Goal: Task Accomplishment & Management: Complete application form

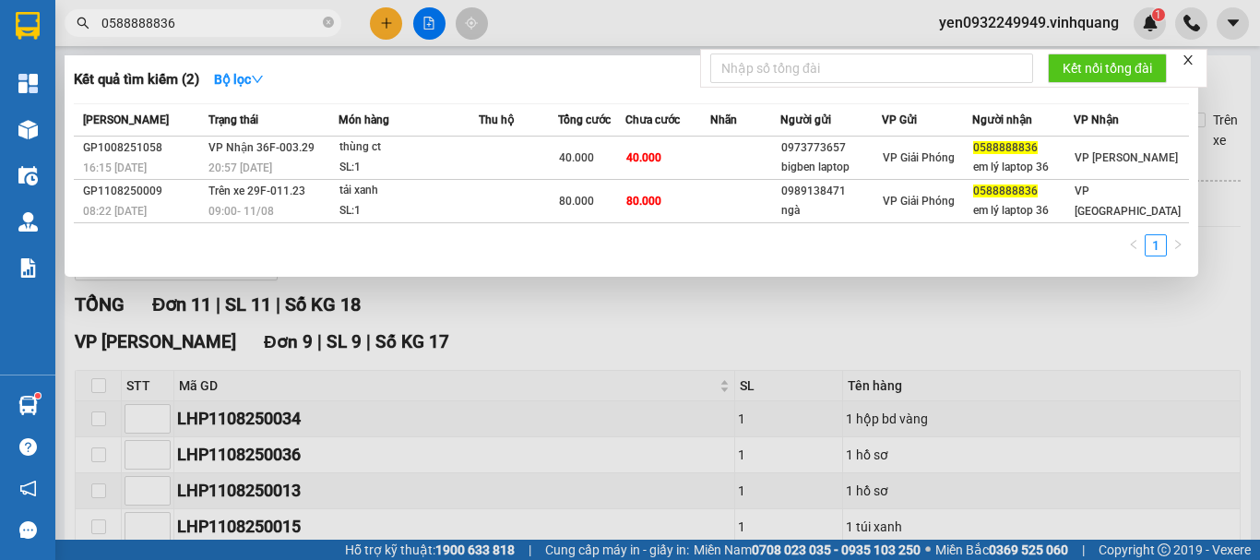
scroll to position [507, 0]
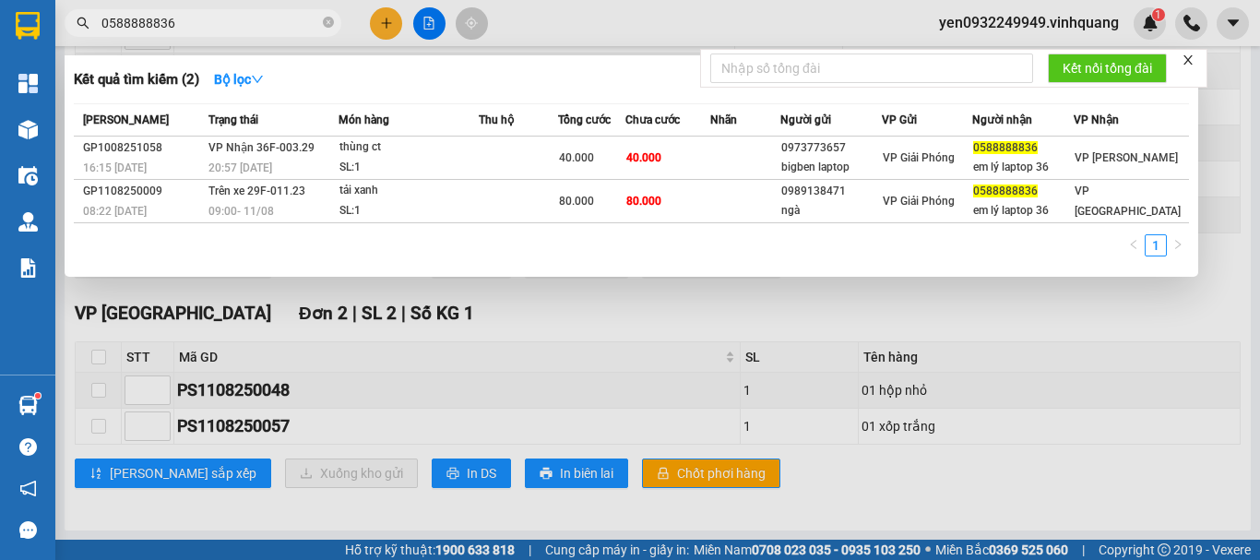
drag, startPoint x: 0, startPoint y: 0, endPoint x: 100, endPoint y: 29, distance: 103.6
click at [100, 29] on span "0588888836" at bounding box center [203, 23] width 277 height 28
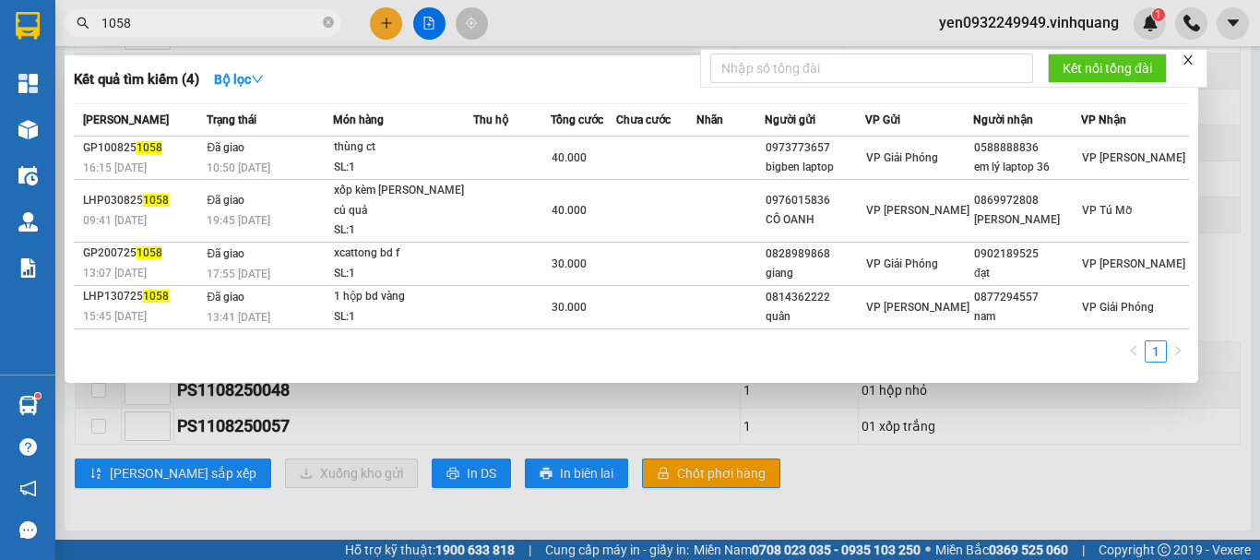
drag, startPoint x: 151, startPoint y: 22, endPoint x: 82, endPoint y: 30, distance: 69.6
click at [82, 27] on div "1058" at bounding box center [180, 23] width 360 height 28
type input "0"
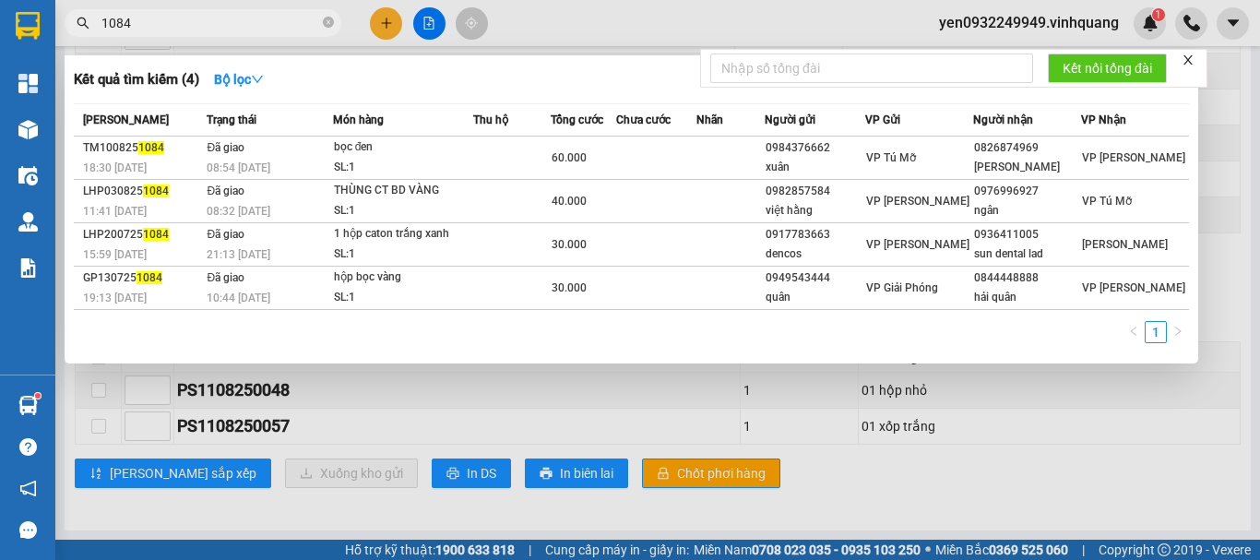
type input "1084"
click at [327, 28] on icon "close-circle" at bounding box center [328, 22] width 11 height 11
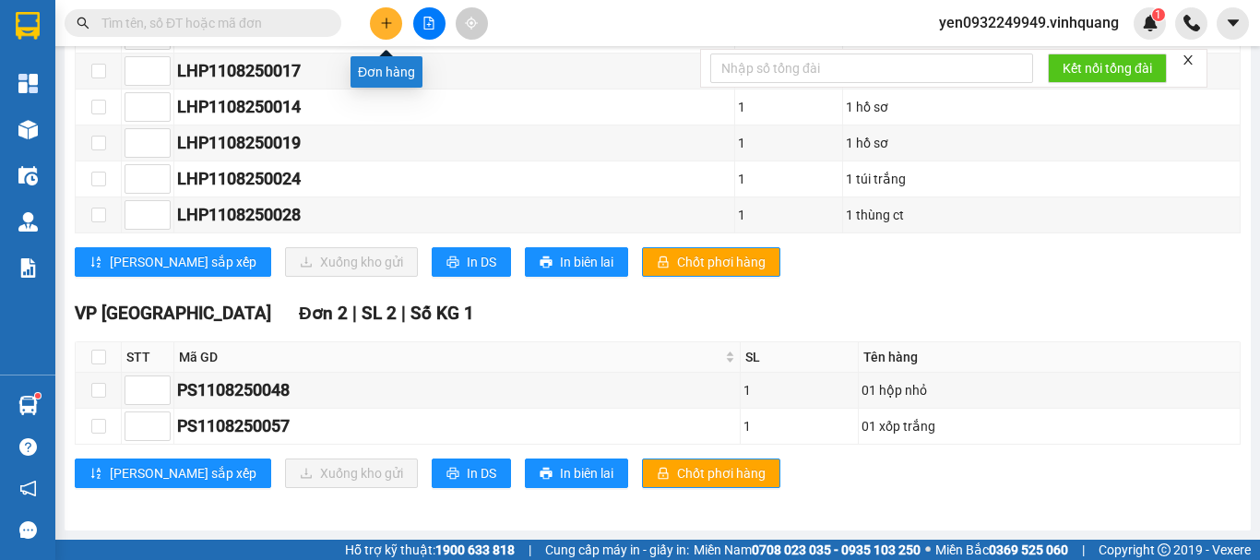
click at [382, 26] on icon "plus" at bounding box center [386, 23] width 13 height 13
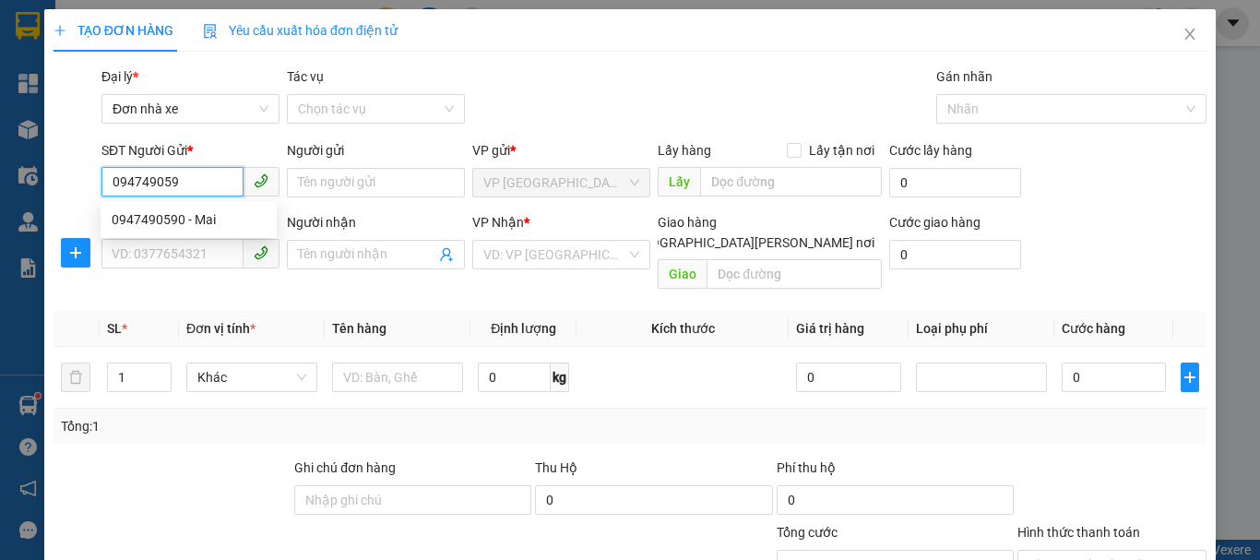
type input "0947490590"
click at [200, 223] on div "0947490590 - Mai" at bounding box center [189, 219] width 154 height 20
type input "Mai"
type input "0933316828"
type input "Tuyết"
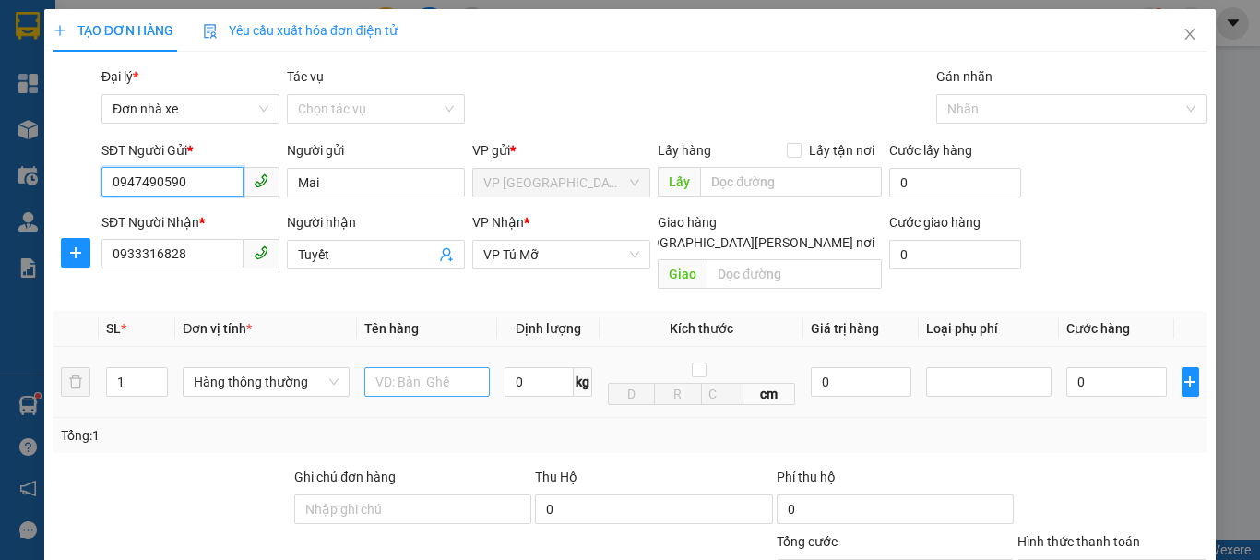
type input "0947490590"
click at [429, 368] on input "text" at bounding box center [426, 382] width 125 height 30
type input "01 túi đỏ"
click at [510, 367] on input "0" at bounding box center [539, 382] width 69 height 30
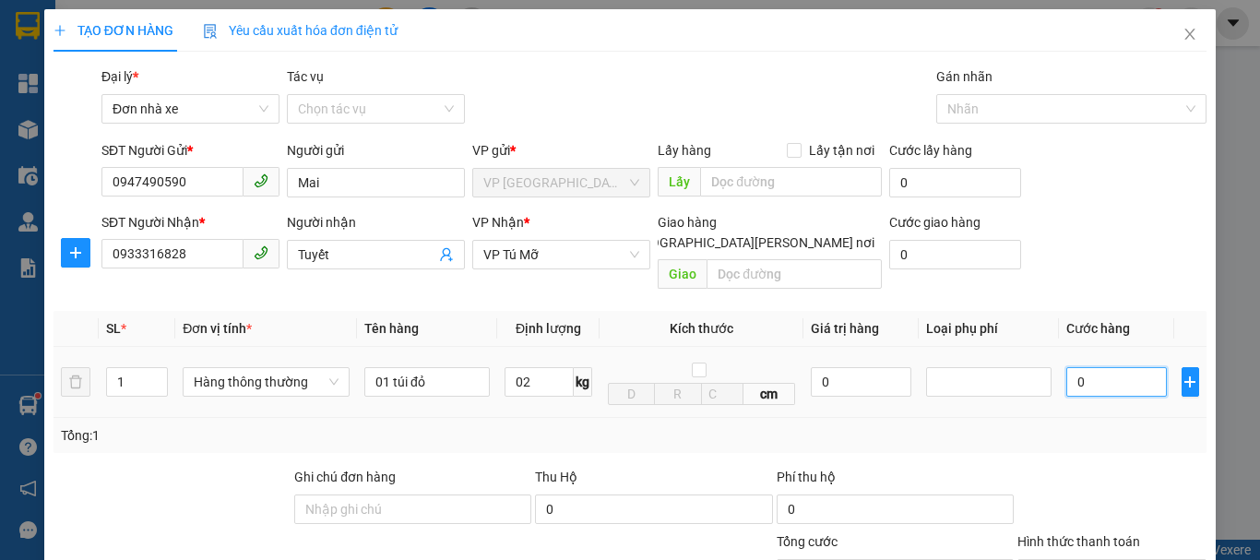
type input "2"
click at [1084, 367] on input "0" at bounding box center [1116, 382] width 101 height 30
type input "30.000"
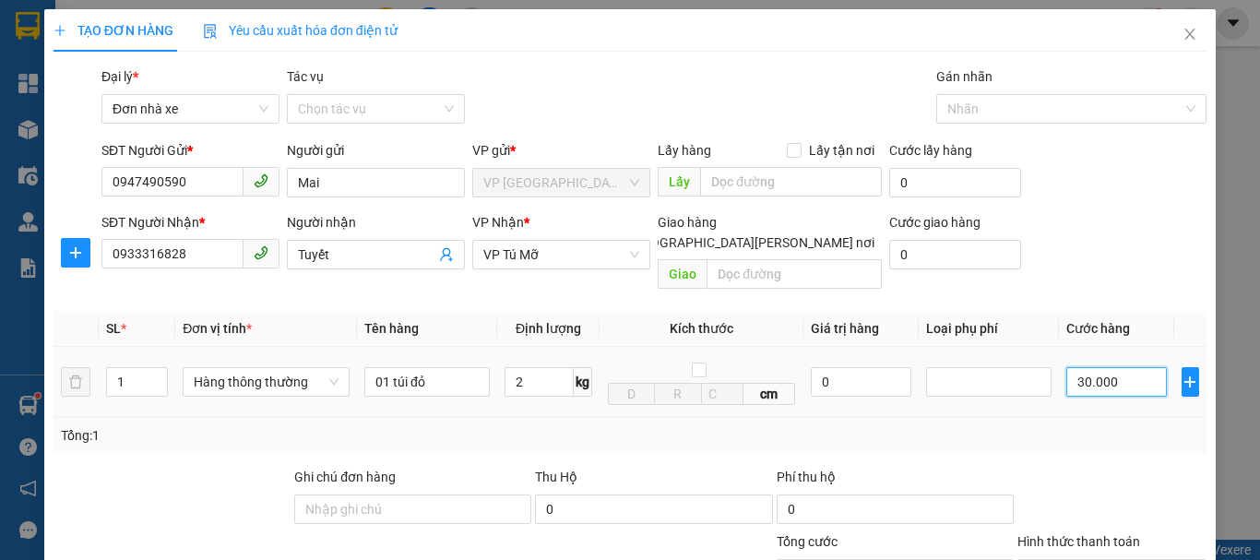
type input "300.003"
type input "3.000.030"
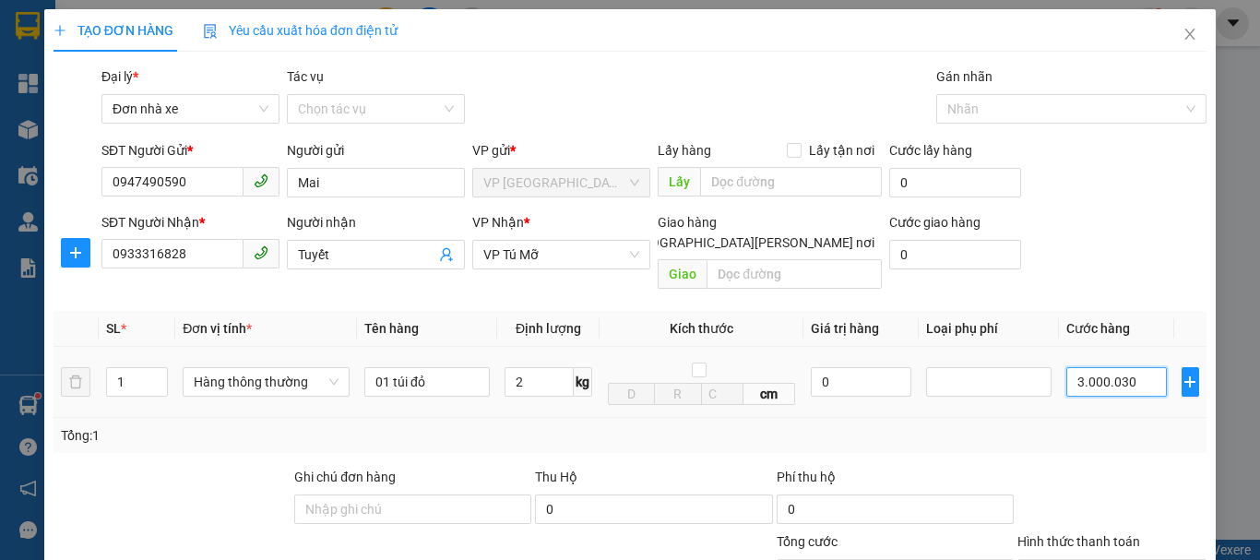
type input "3.000.030"
type input "300.003"
type input "30.000"
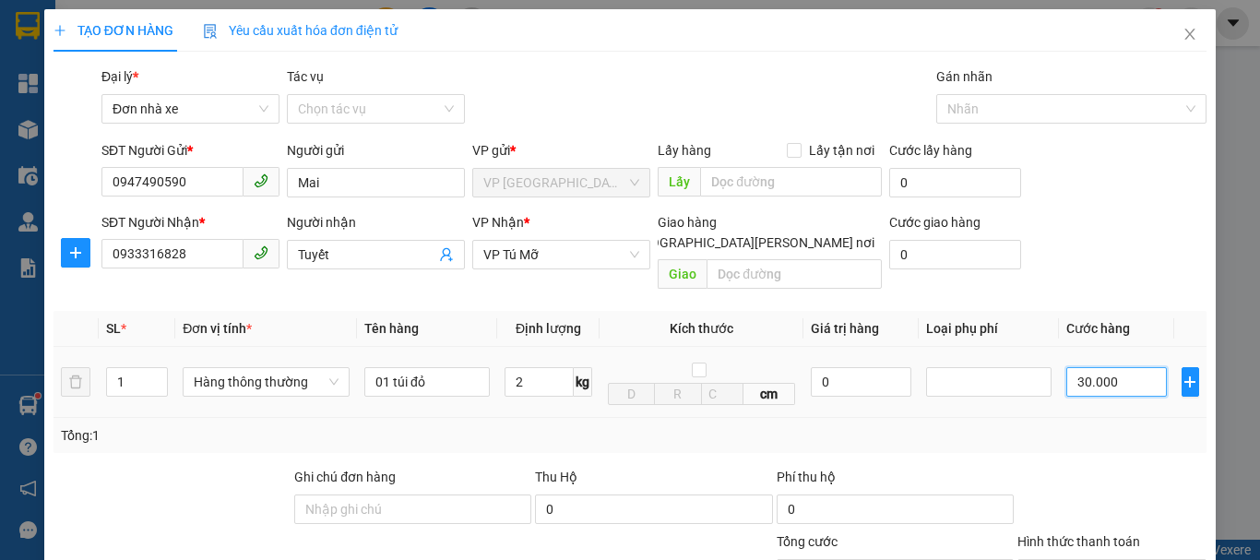
type input "30.000"
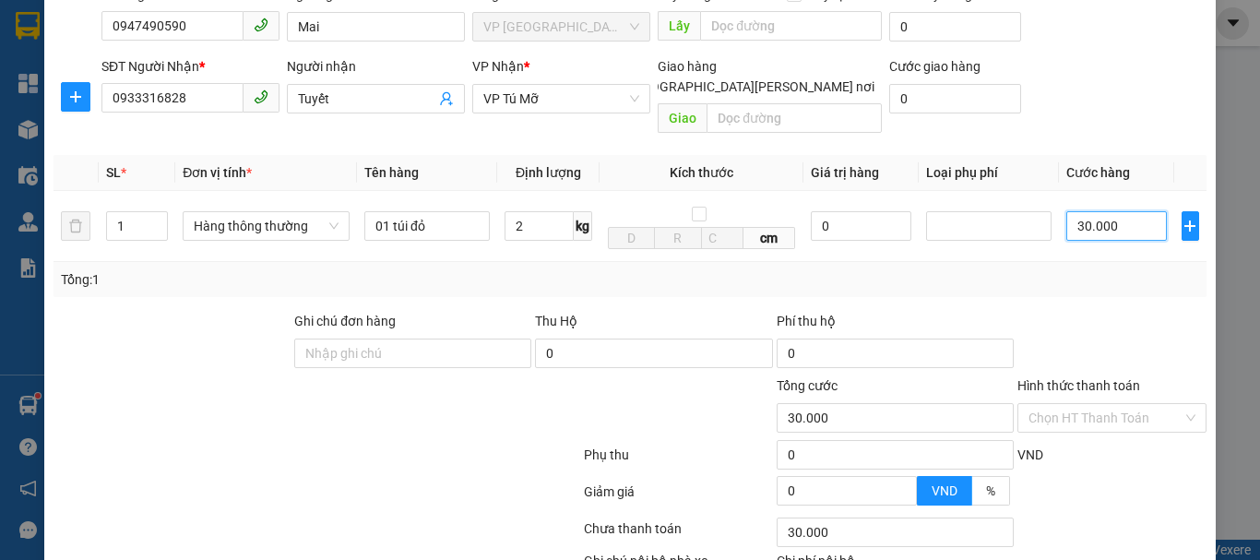
scroll to position [184, 0]
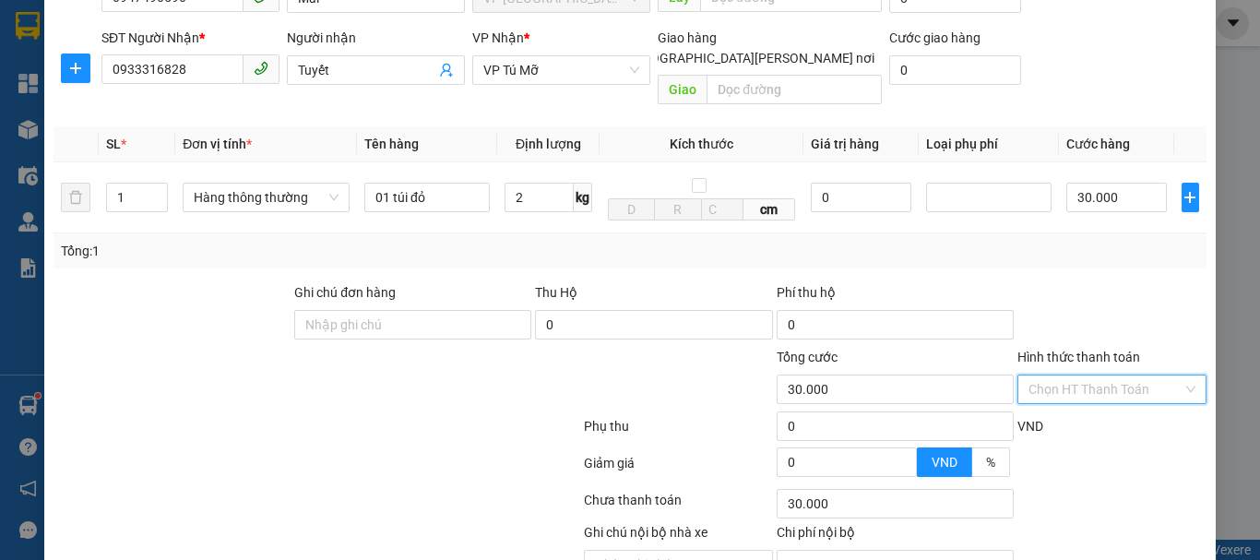
click at [1094, 375] on input "Hình thức thanh toán" at bounding box center [1105, 389] width 154 height 28
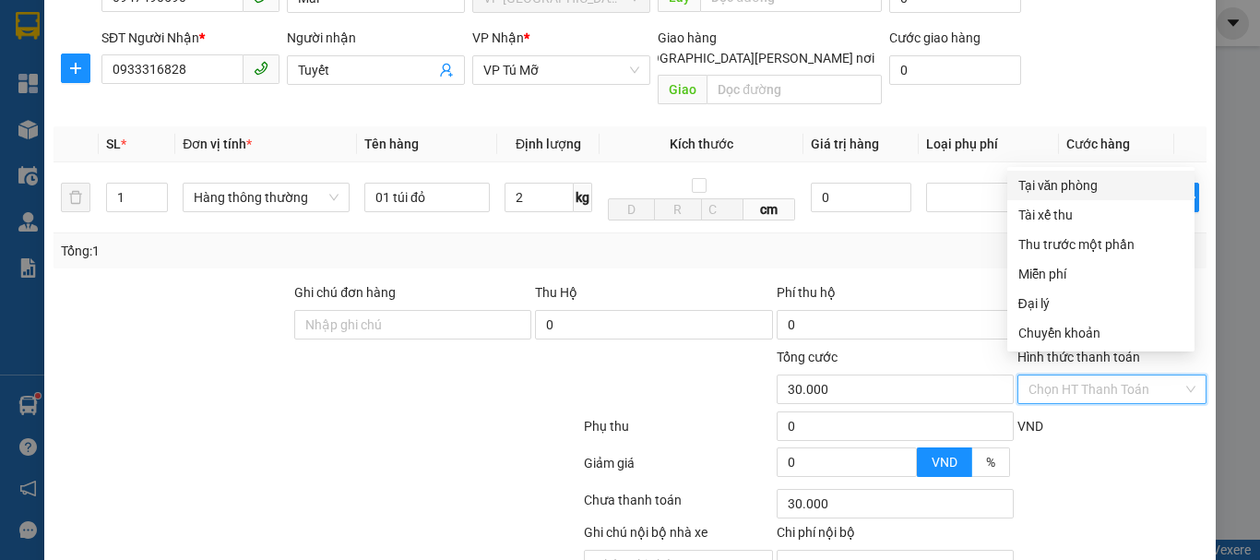
click at [1068, 184] on div "Tại văn phòng" at bounding box center [1100, 185] width 165 height 20
type input "0"
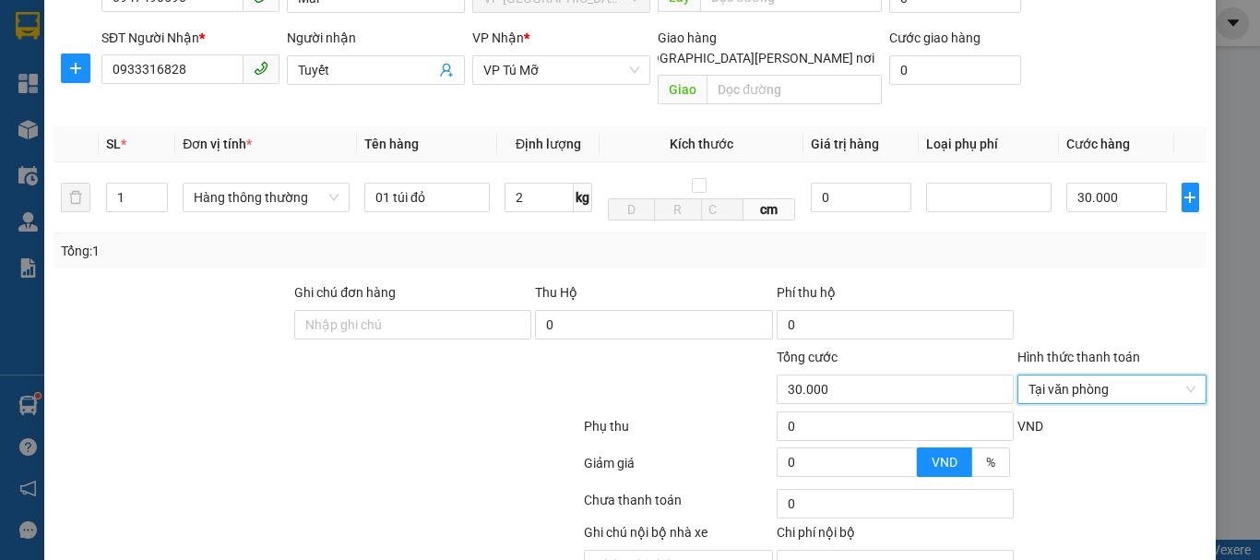
scroll to position [264, 0]
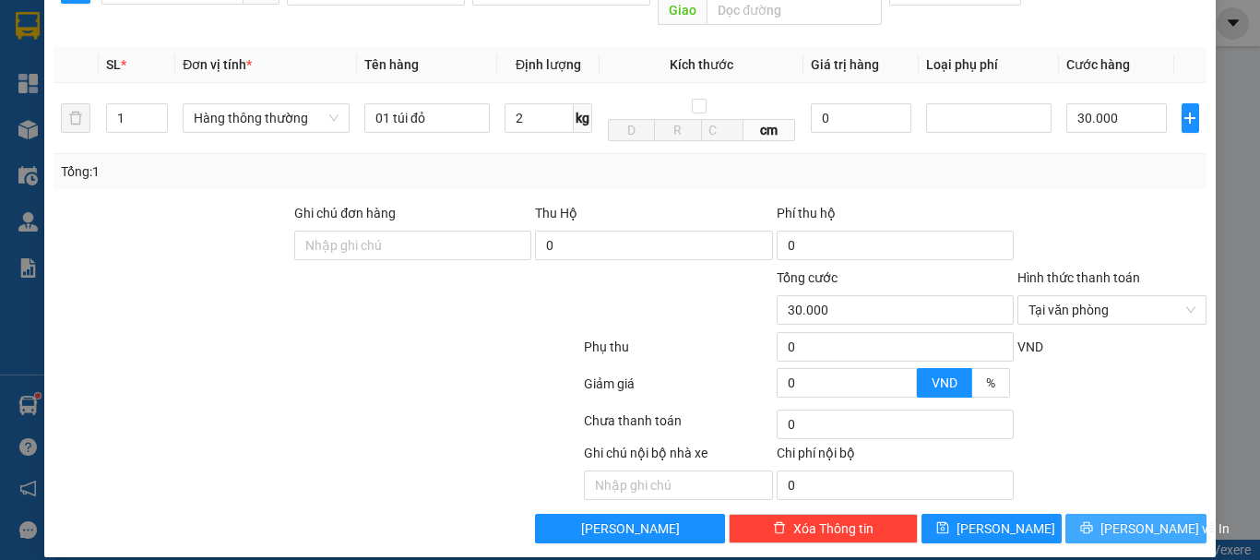
click at [1121, 518] on span "[PERSON_NAME] và In" at bounding box center [1164, 528] width 129 height 20
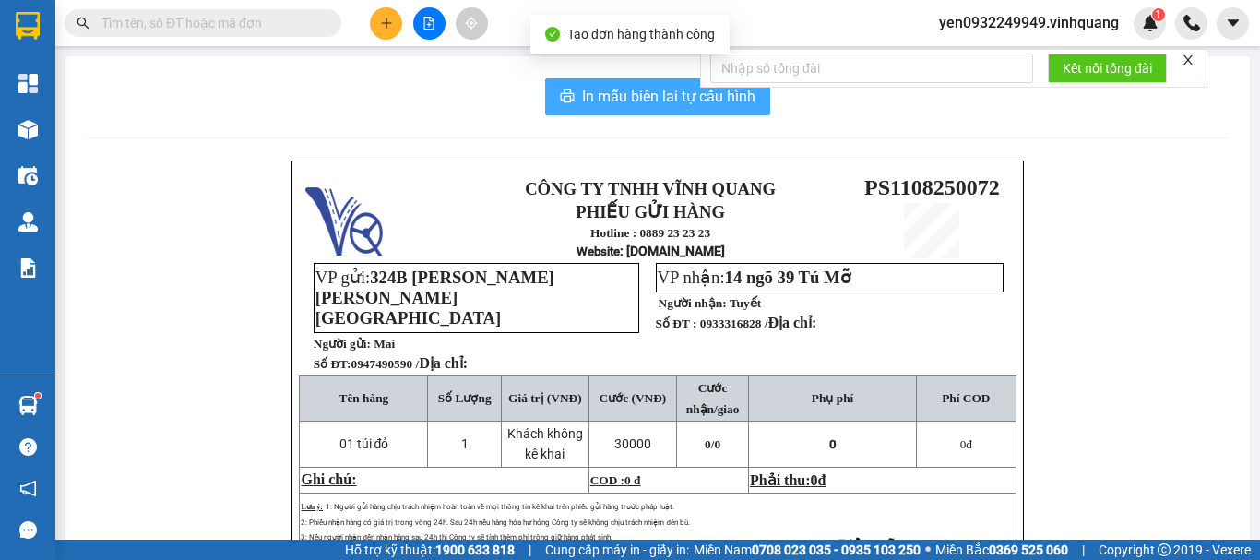
click at [635, 88] on span "In mẫu biên lai tự cấu hình" at bounding box center [668, 96] width 173 height 23
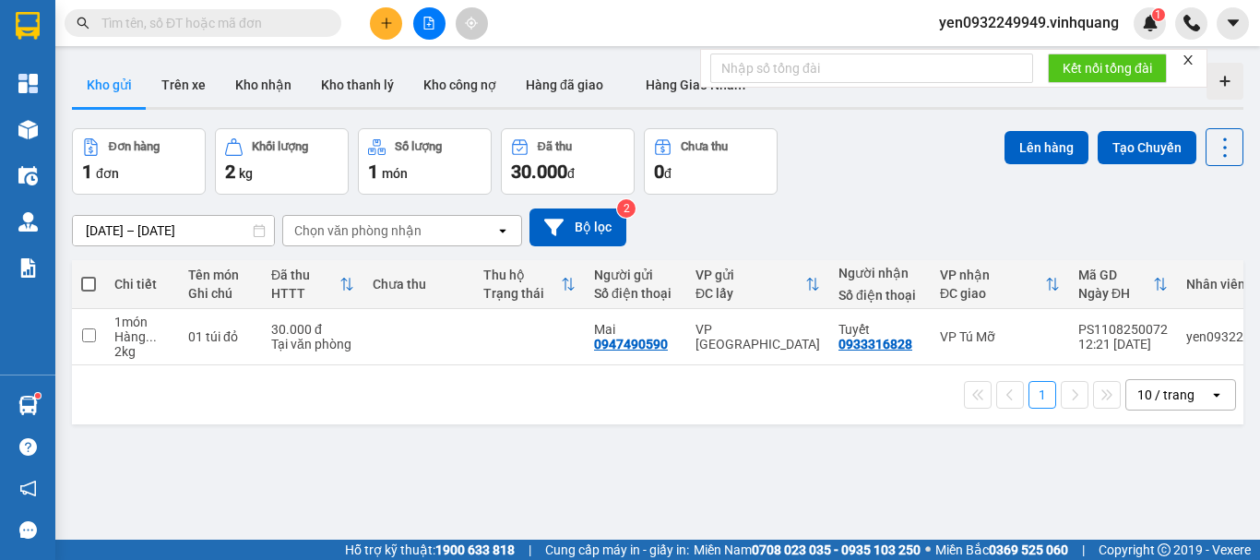
click at [89, 287] on span at bounding box center [88, 284] width 15 height 15
click at [89, 275] on input "checkbox" at bounding box center [89, 275] width 0 height 0
checkbox input "true"
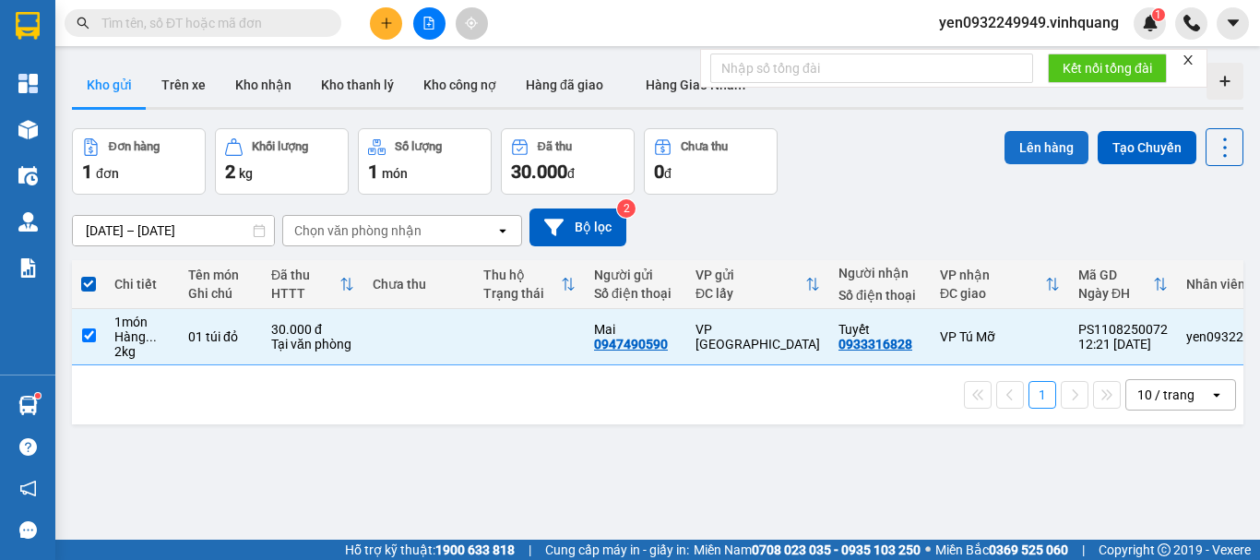
click at [1034, 154] on button "Lên hàng" at bounding box center [1046, 147] width 84 height 33
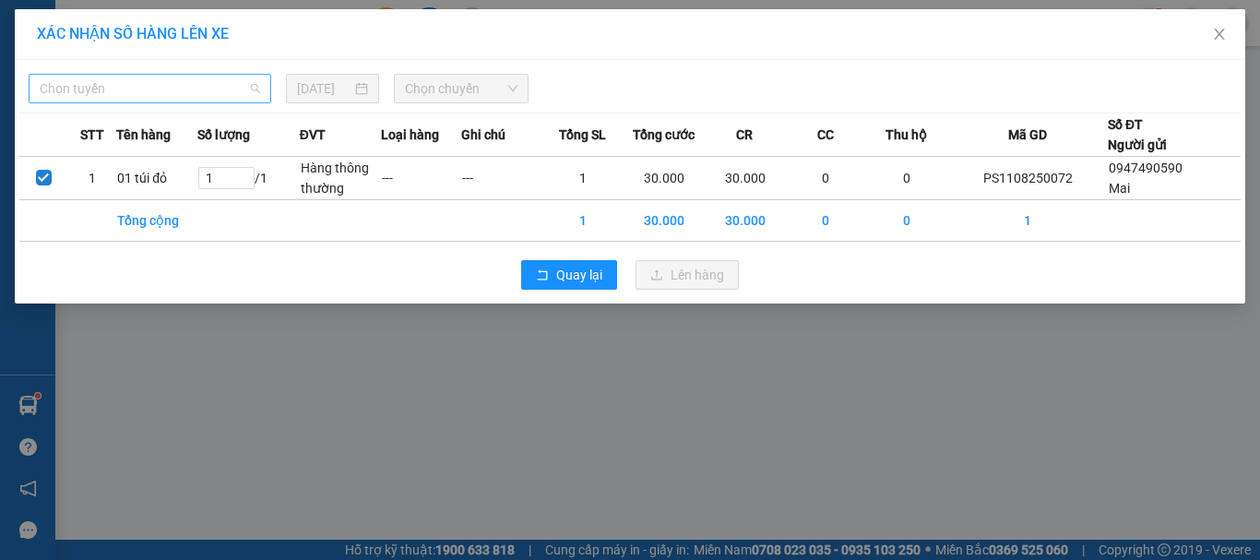
click at [126, 90] on span "Chọn tuyến" at bounding box center [150, 89] width 220 height 28
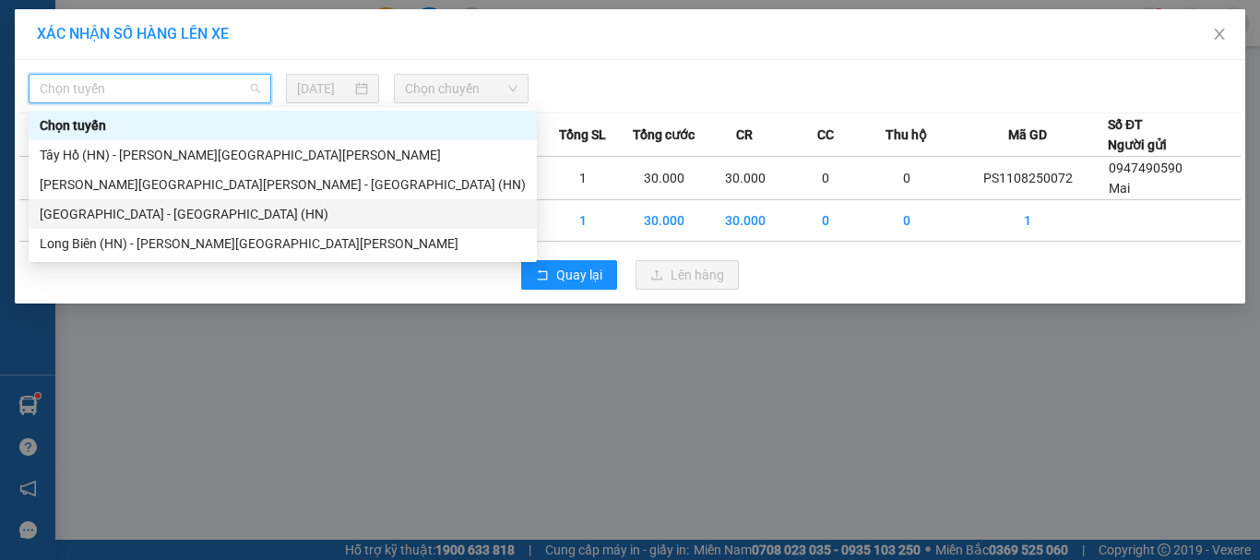
click at [127, 212] on div "[GEOGRAPHIC_DATA] - [GEOGRAPHIC_DATA] (HN)" at bounding box center [283, 214] width 486 height 20
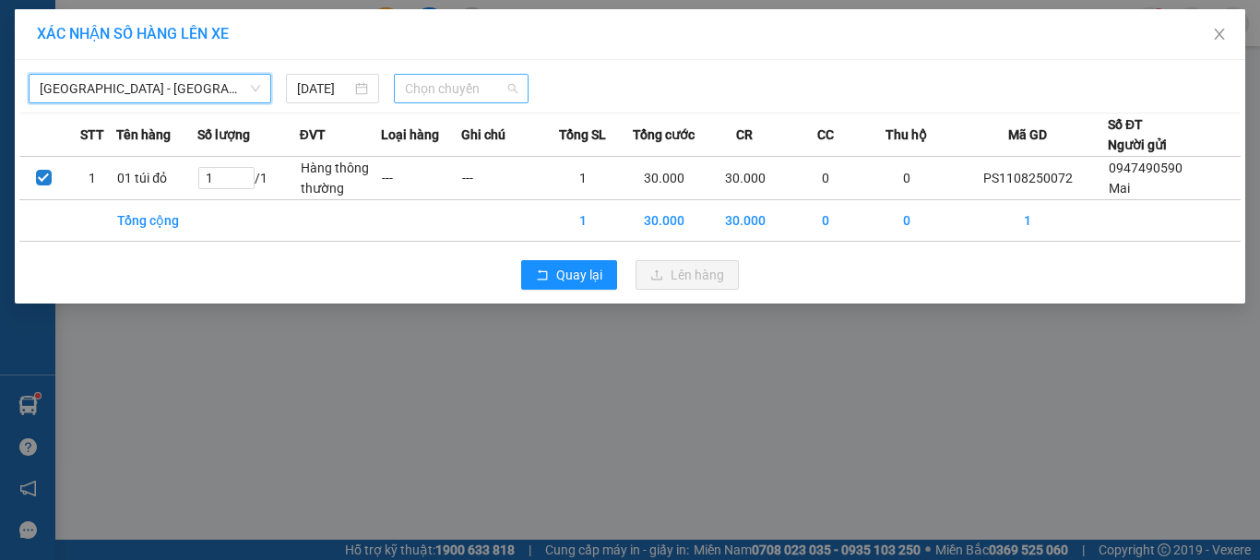
click at [434, 92] on span "Chọn chuyến" at bounding box center [461, 89] width 113 height 28
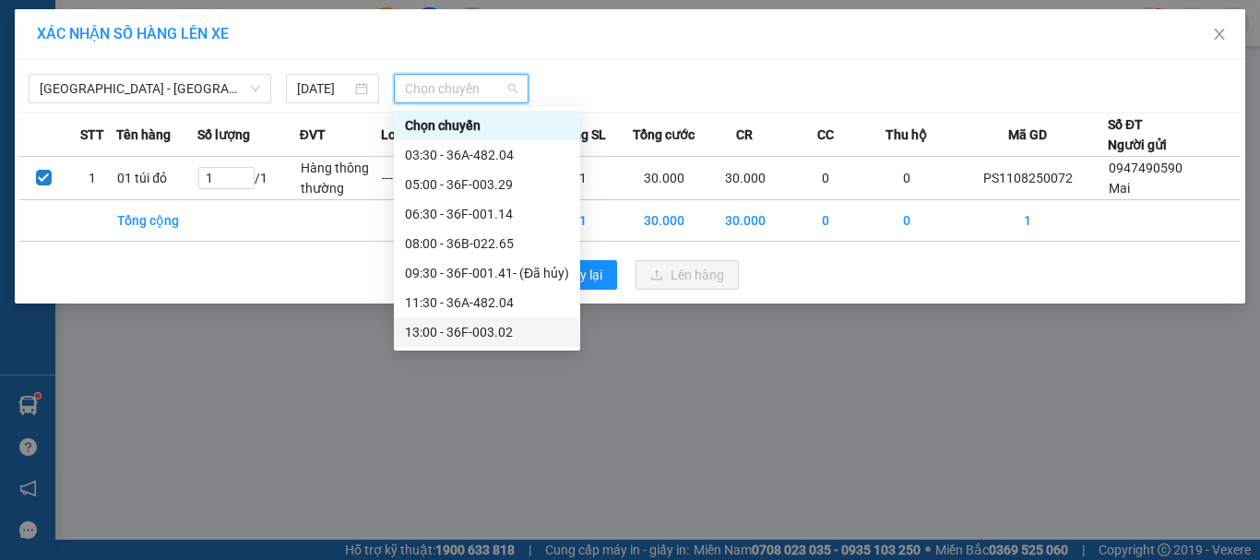
click at [508, 339] on div "13:00 - 36F-003.02" at bounding box center [487, 332] width 164 height 20
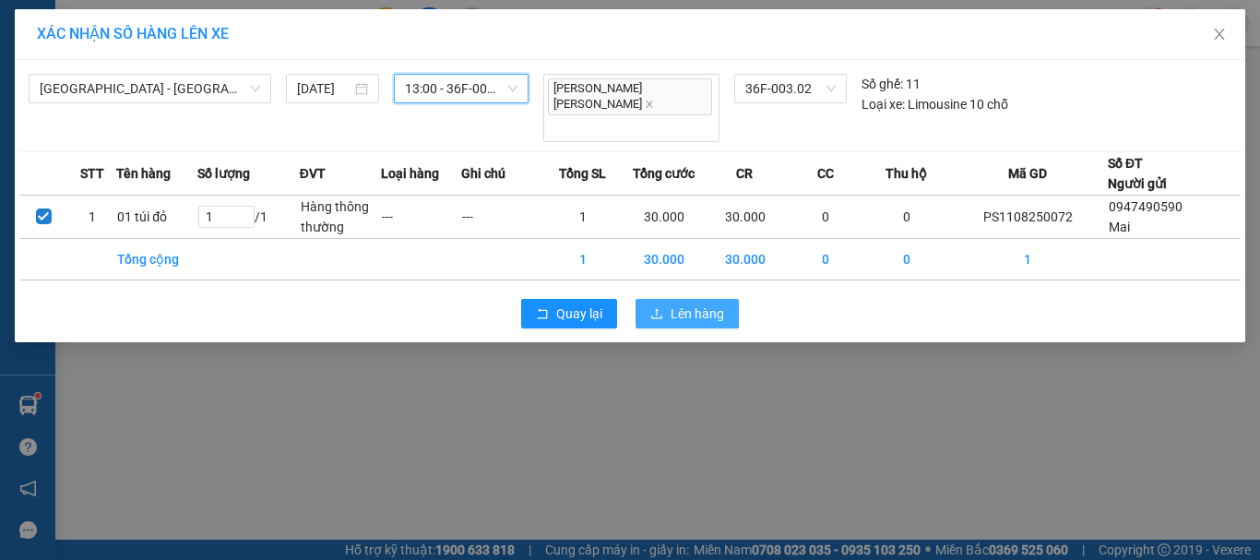
click at [678, 303] on span "Lên hàng" at bounding box center [697, 313] width 53 height 20
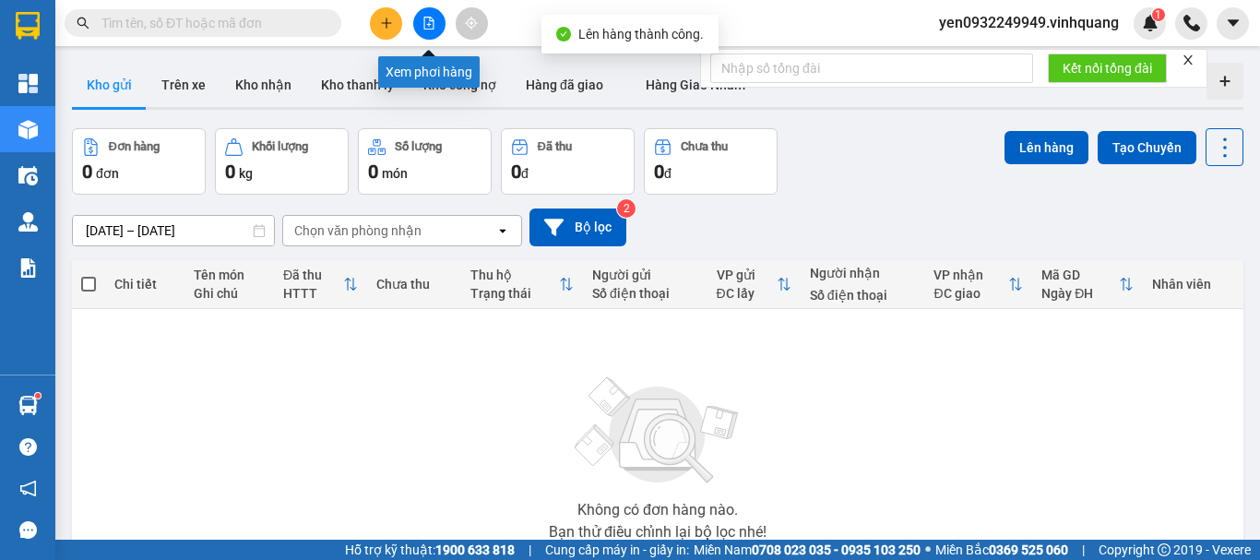
click at [428, 21] on icon "file-add" at bounding box center [428, 23] width 13 height 13
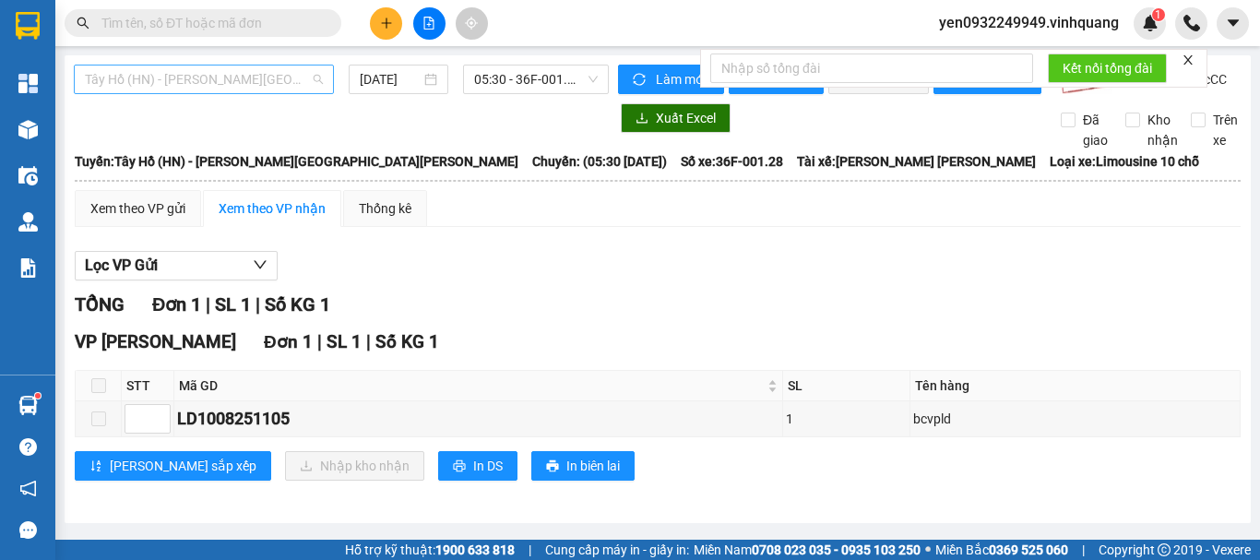
click at [101, 87] on span "Tây Hồ (HN) - [PERSON_NAME][GEOGRAPHIC_DATA][PERSON_NAME]" at bounding box center [204, 79] width 238 height 28
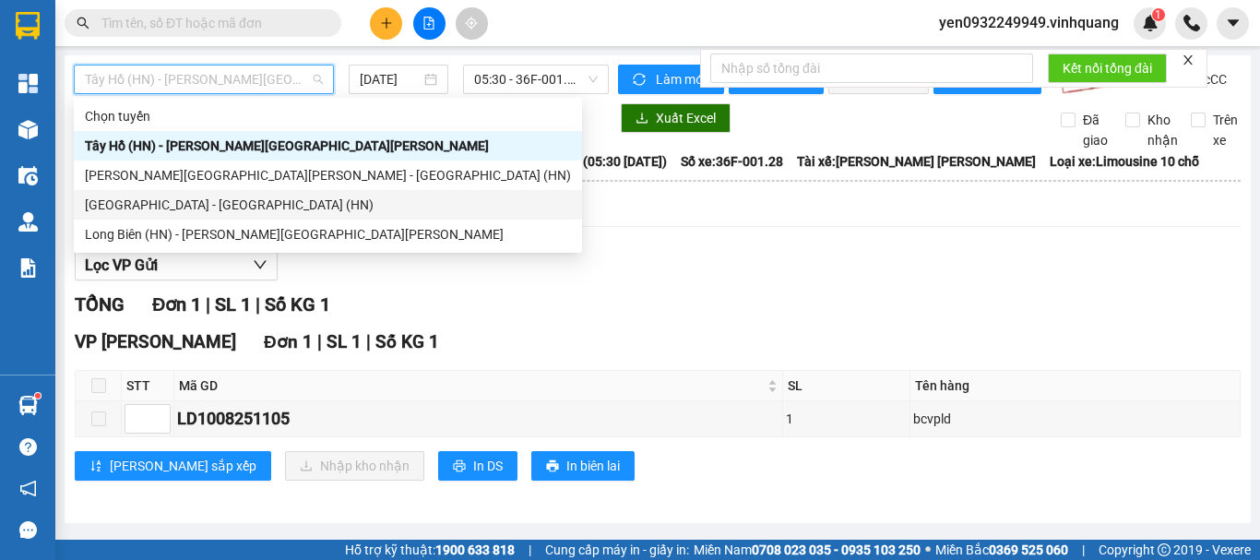
click at [126, 203] on div "[GEOGRAPHIC_DATA] - [GEOGRAPHIC_DATA] (HN)" at bounding box center [328, 205] width 486 height 20
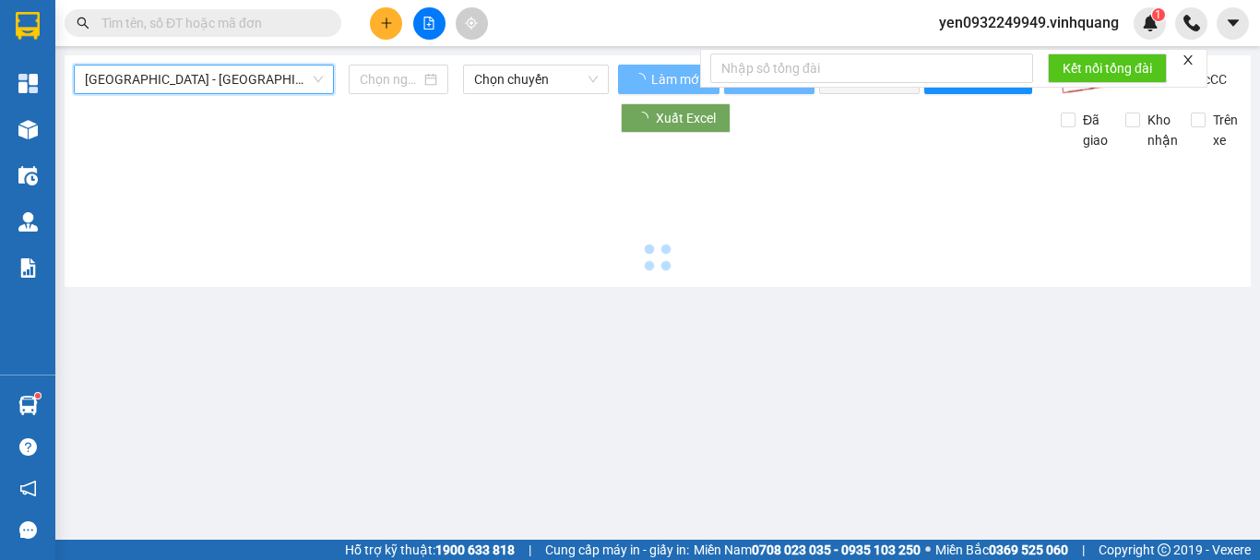
type input "[DATE]"
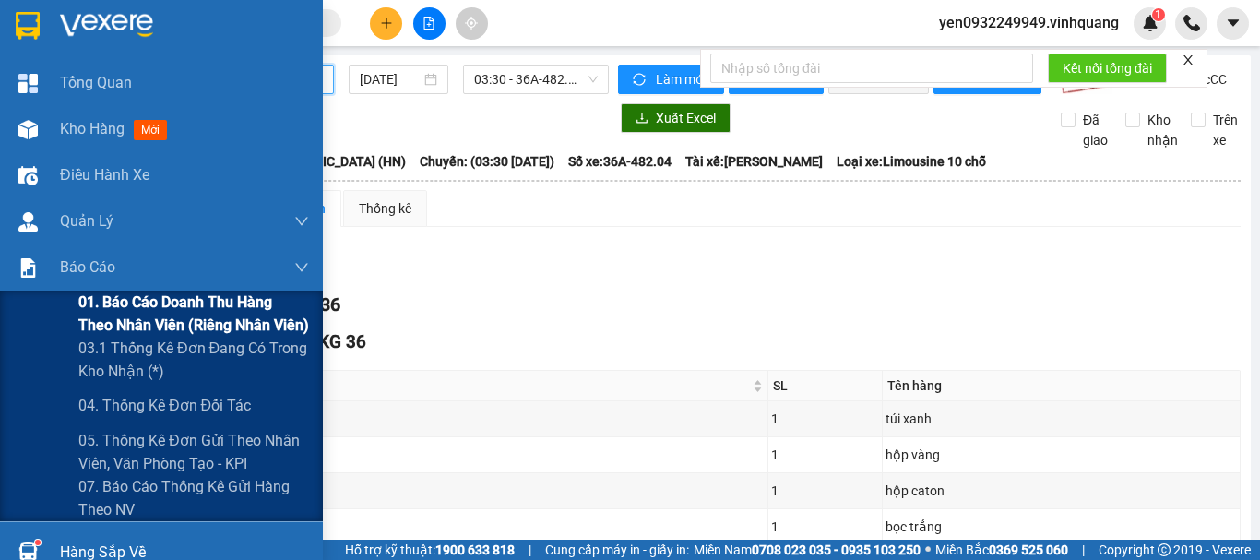
click at [124, 308] on span "01. Báo cáo doanh thu hàng theo nhân viên (riêng nhân viên)" at bounding box center [193, 314] width 231 height 46
